Goal: Use online tool/utility: Use online tool/utility

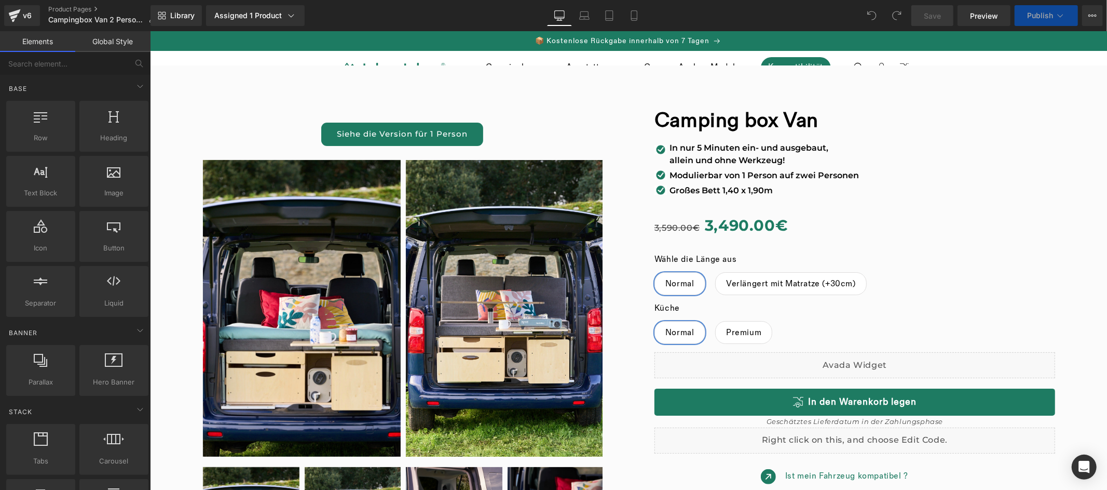
scroll to position [178, 0]
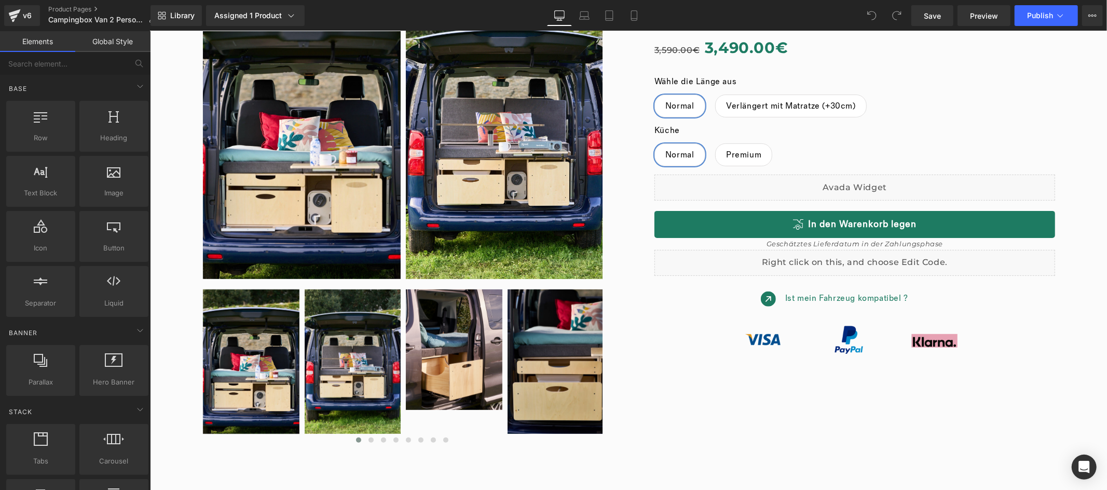
click at [839, 327] on div "Image" at bounding box center [854, 338] width 390 height 29
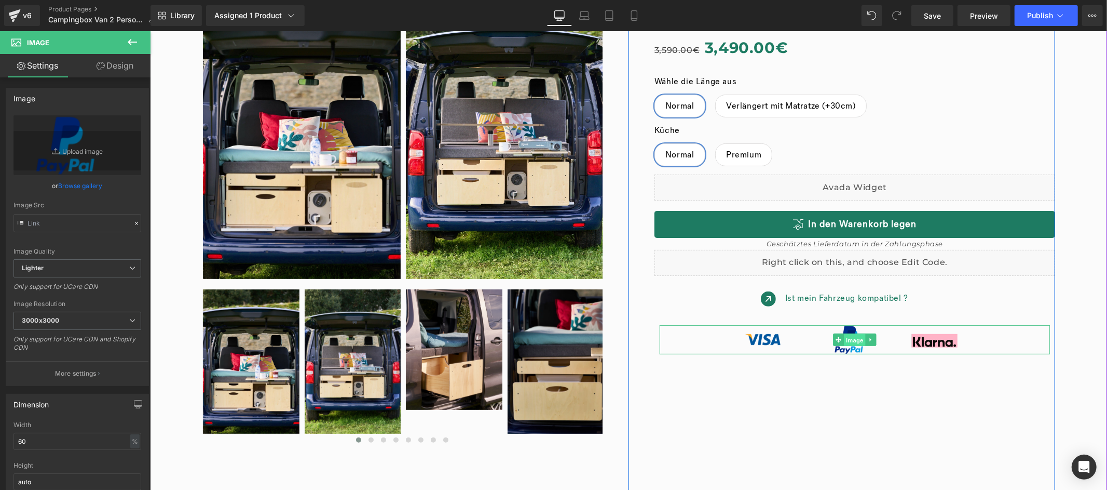
click at [855, 340] on span "Image" at bounding box center [855, 339] width 22 height 12
click at [848, 341] on span "Image" at bounding box center [855, 339] width 22 height 12
click at [751, 338] on img at bounding box center [854, 338] width 234 height 29
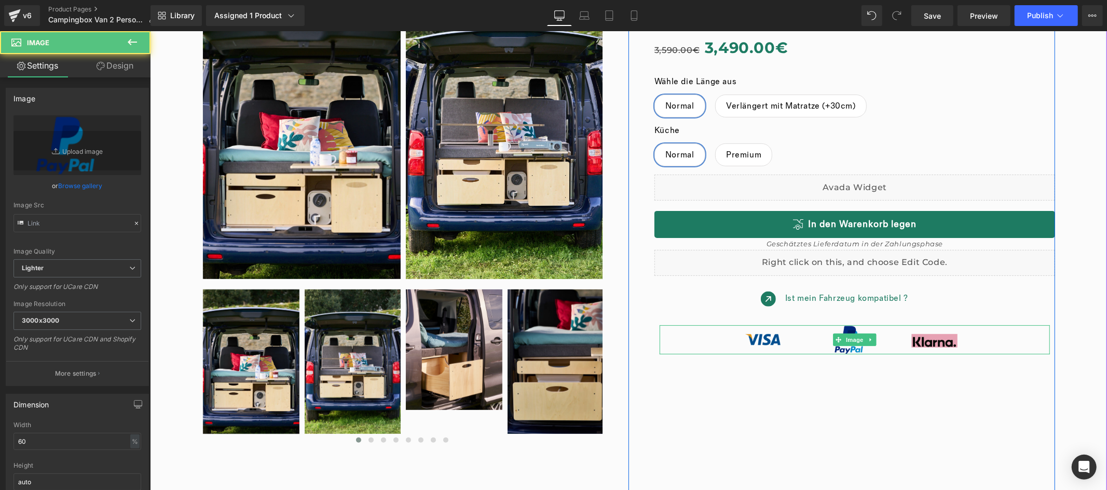
click at [759, 337] on img at bounding box center [854, 338] width 234 height 29
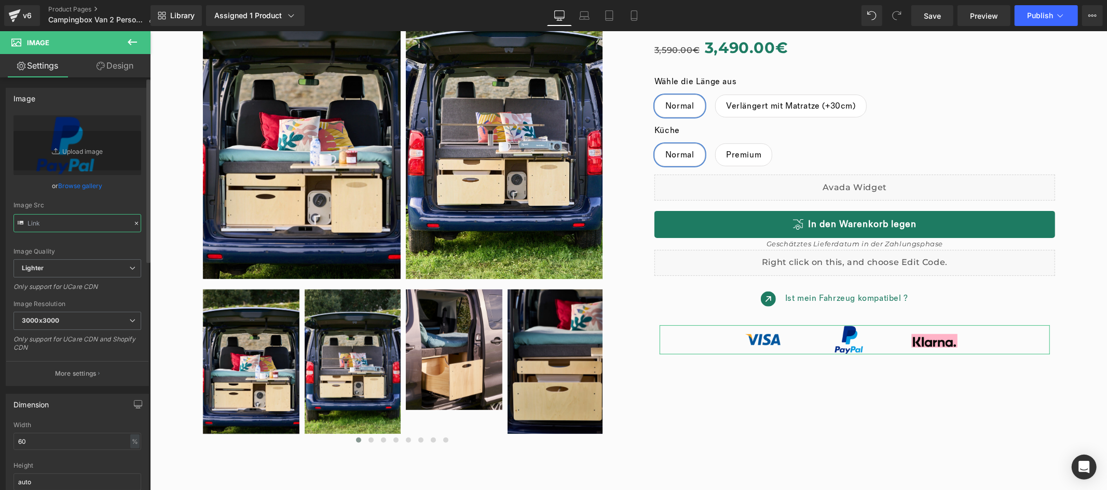
click at [110, 223] on input "text" at bounding box center [77, 223] width 128 height 18
click at [109, 223] on input "text" at bounding box center [77, 223] width 128 height 18
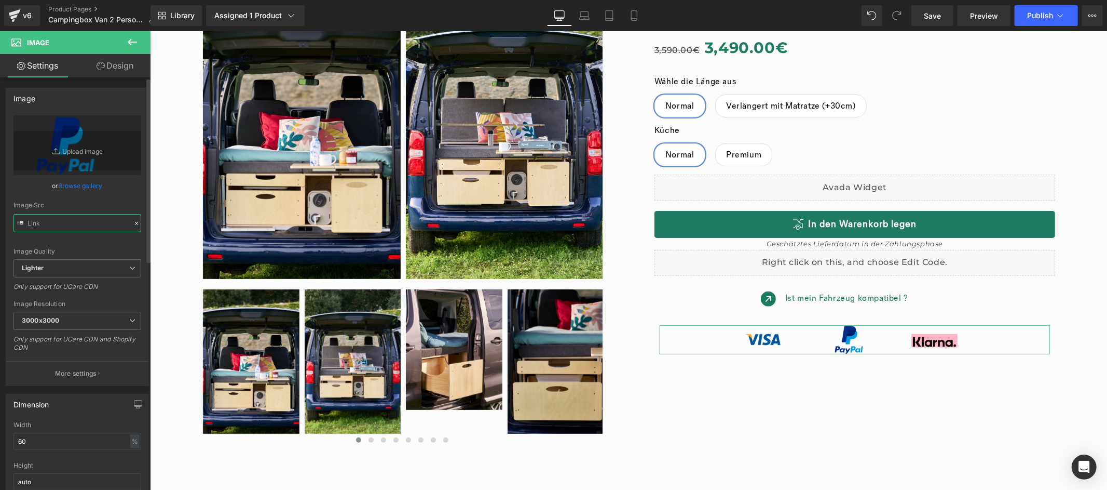
type input "[URL][DOMAIN_NAME]"
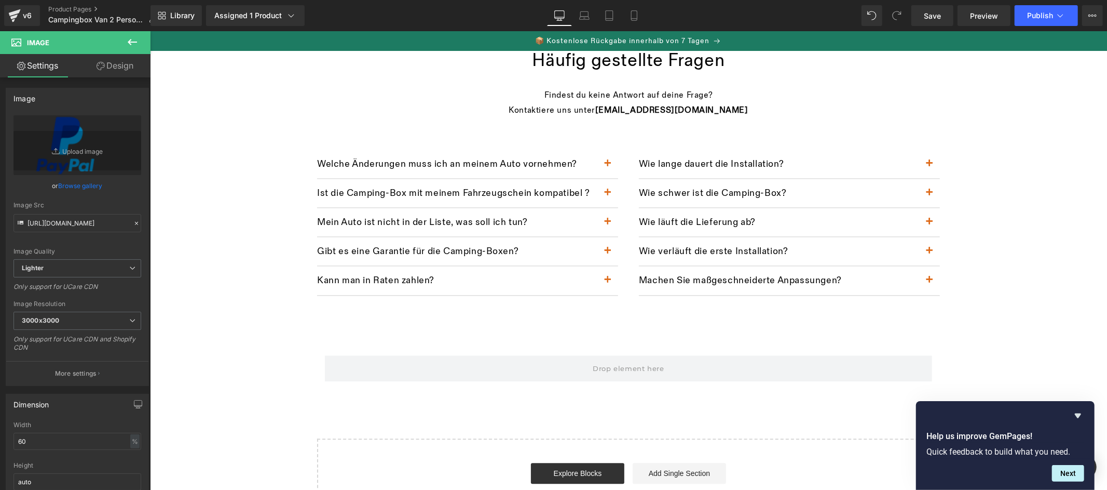
scroll to position [1921, 0]
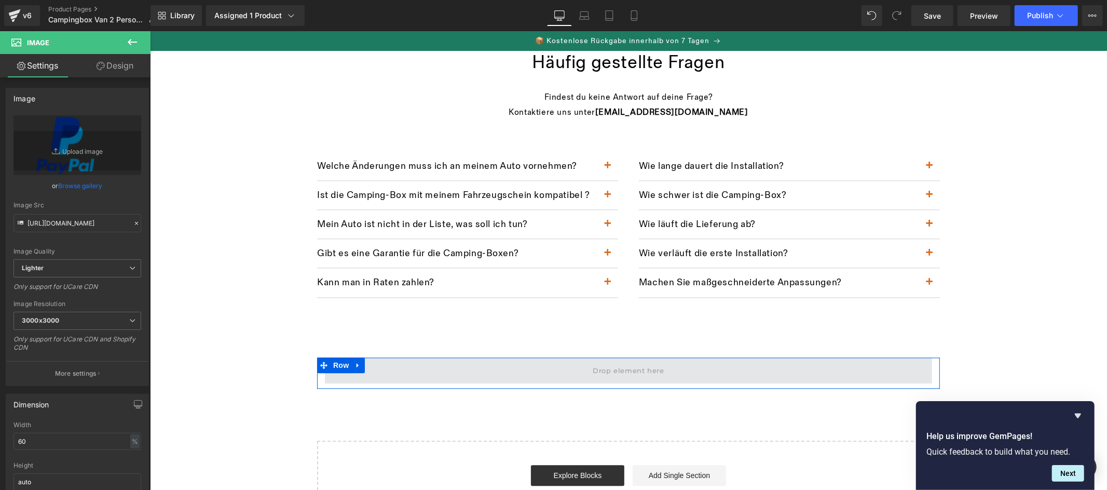
click at [606, 367] on span at bounding box center [628, 369] width 78 height 17
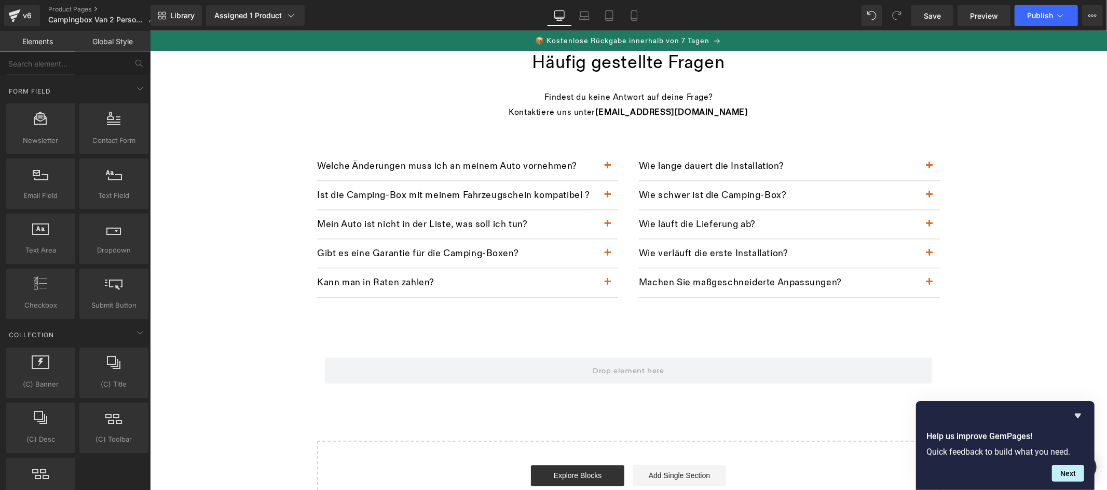
scroll to position [1880, 0]
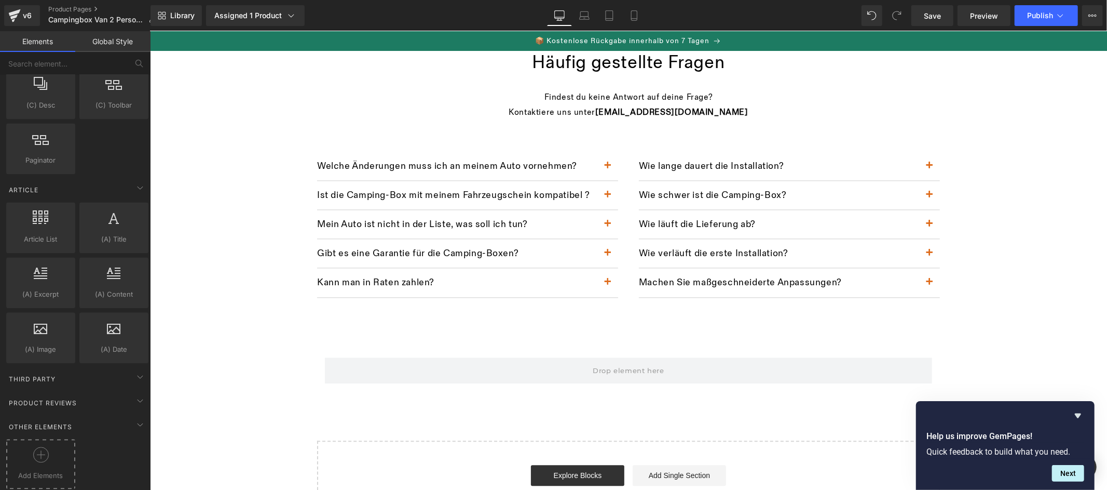
click at [47, 446] on icon at bounding box center [41, 454] width 16 height 16
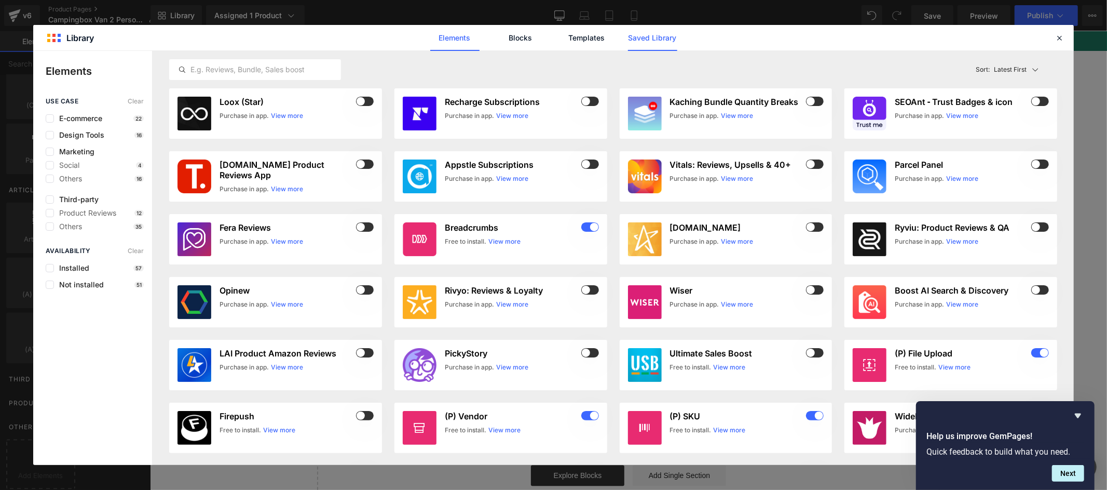
click at [656, 43] on link "Saved Library" at bounding box center [652, 38] width 49 height 26
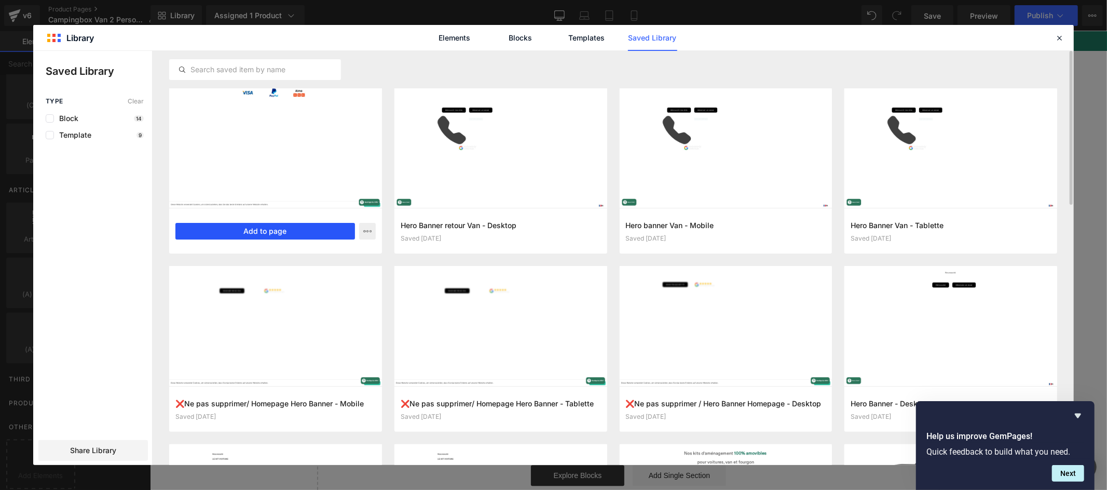
click at [314, 232] on button "Add to page" at bounding box center [265, 231] width 180 height 17
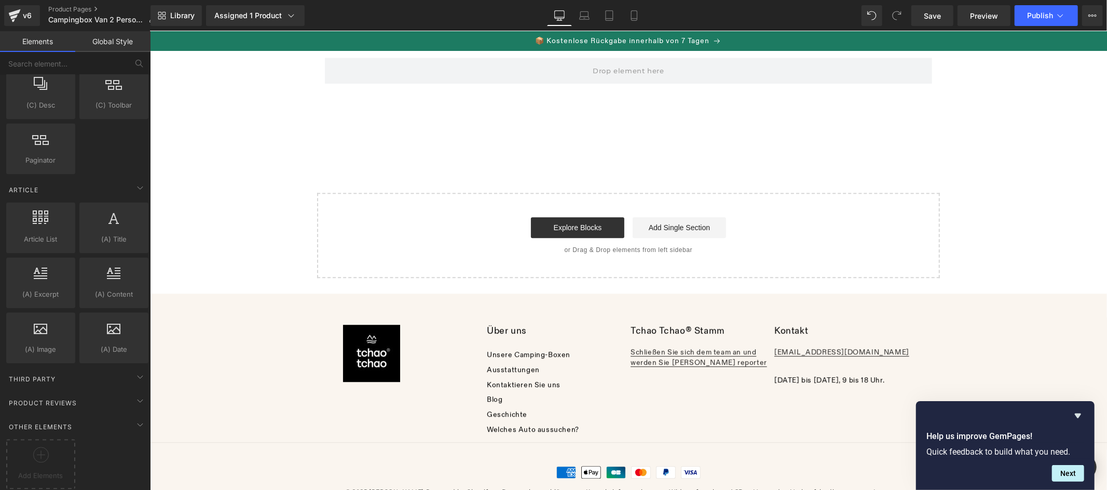
scroll to position [2226, 0]
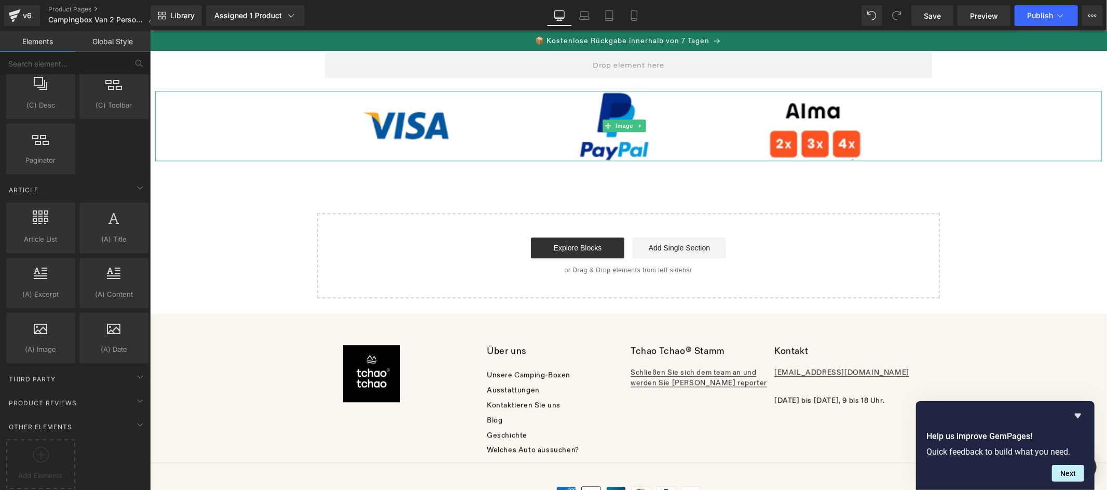
click at [643, 126] on link at bounding box center [640, 125] width 11 height 12
click at [624, 127] on icon at bounding box center [624, 125] width 6 height 6
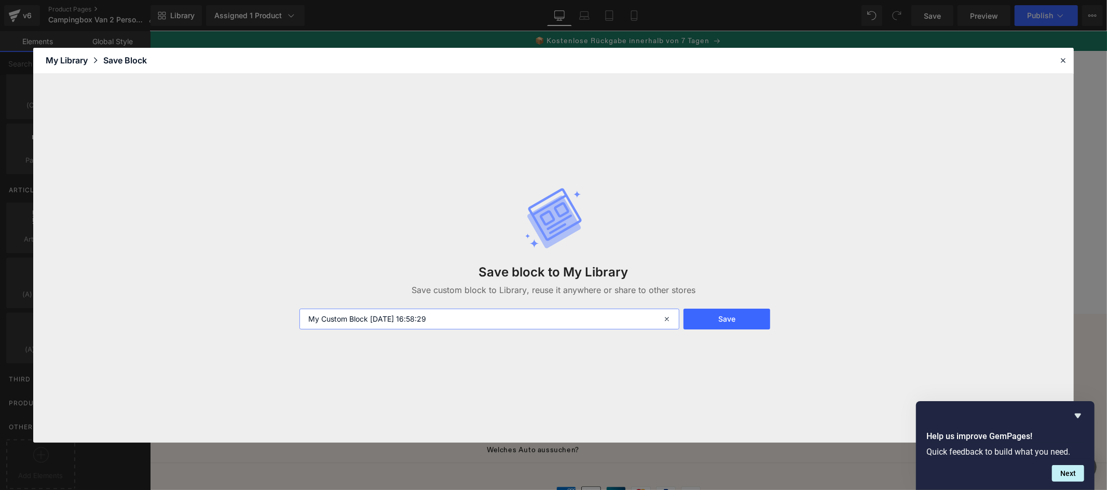
click at [544, 319] on input "My Custom Block [DATE] 16:58:29" at bounding box center [490, 318] width 380 height 21
type input "paiement"
click at [733, 323] on button "Save" at bounding box center [727, 318] width 87 height 21
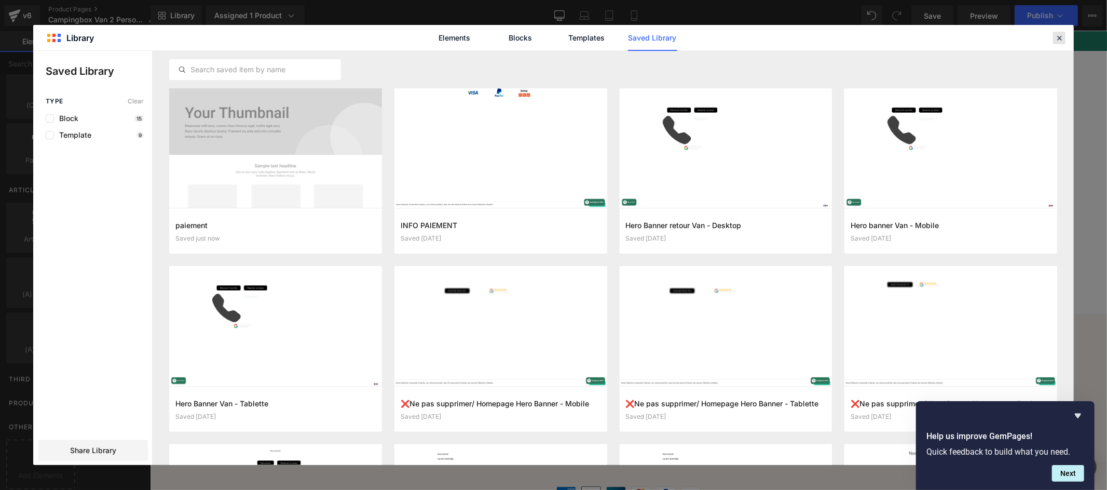
drag, startPoint x: 1061, startPoint y: 39, endPoint x: 911, endPoint y: 9, distance: 153.1
click at [1061, 39] on icon at bounding box center [1059, 37] width 9 height 9
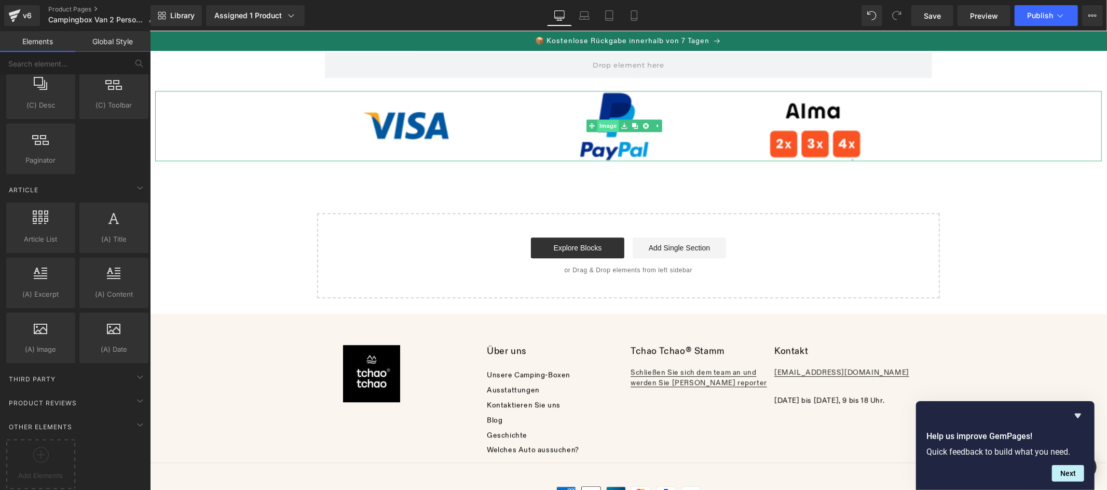
click at [604, 124] on link "Image" at bounding box center [602, 125] width 32 height 12
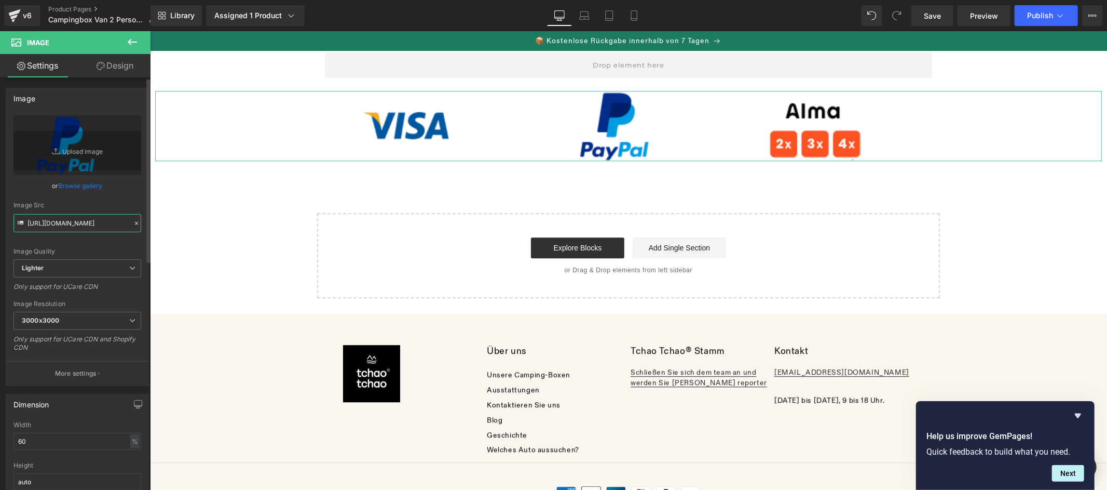
click at [70, 220] on input "[URL][DOMAIN_NAME]" at bounding box center [77, 223] width 128 height 18
click at [644, 126] on link at bounding box center [640, 125] width 11 height 12
click at [646, 126] on icon at bounding box center [646, 126] width 6 height 6
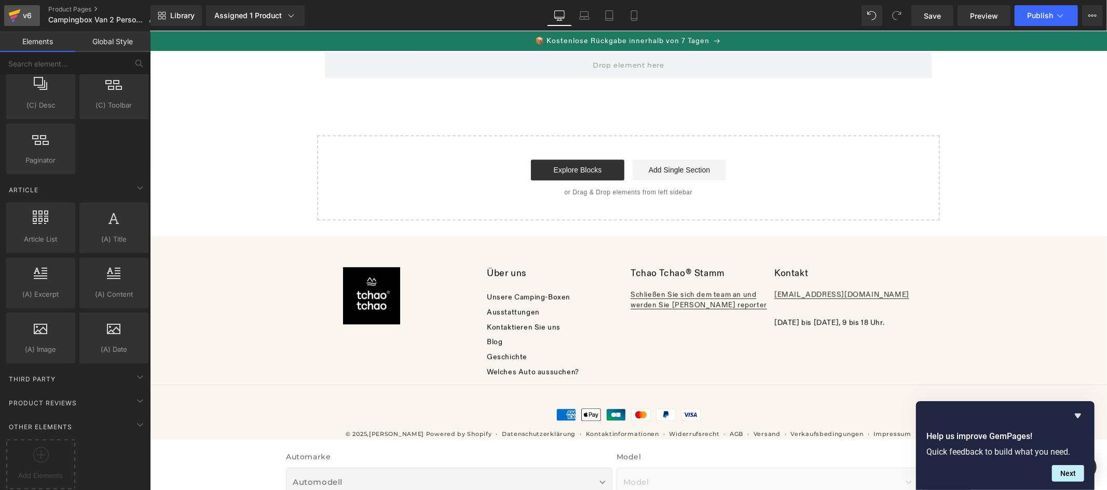
click at [22, 13] on div "v6" at bounding box center [27, 15] width 13 height 13
